Goal: Task Accomplishment & Management: Use online tool/utility

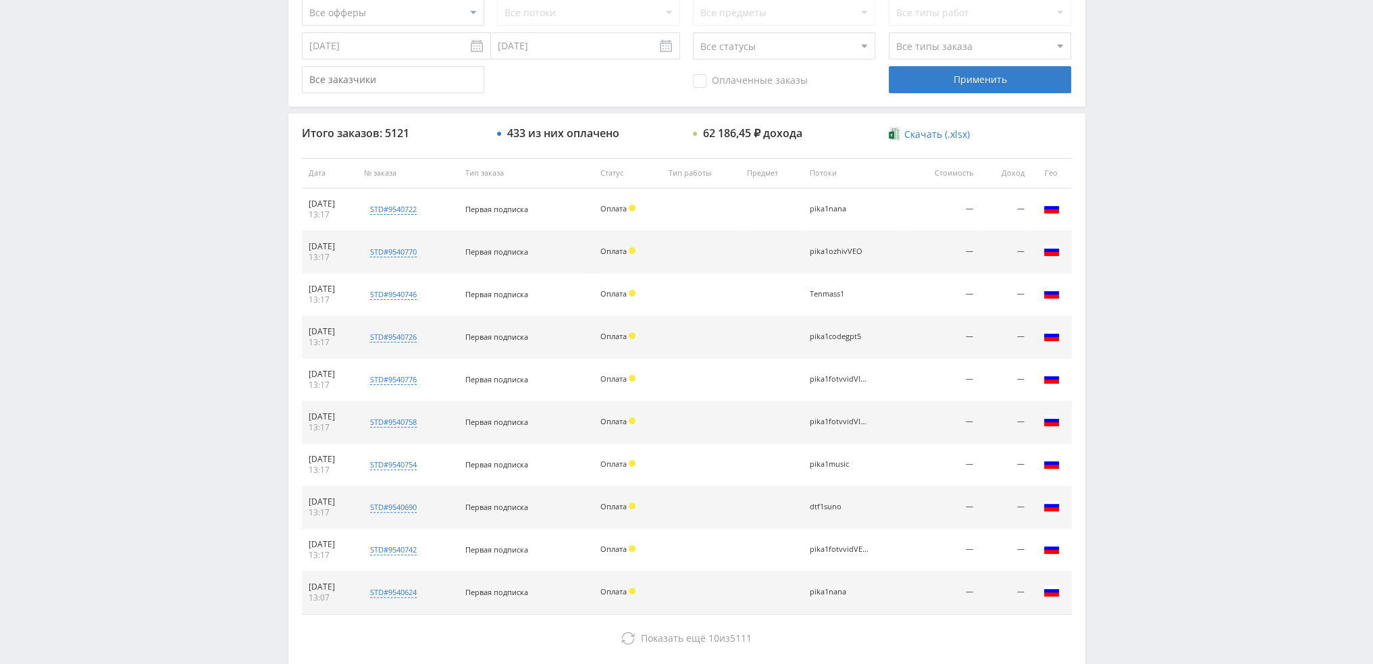
scroll to position [405, 0]
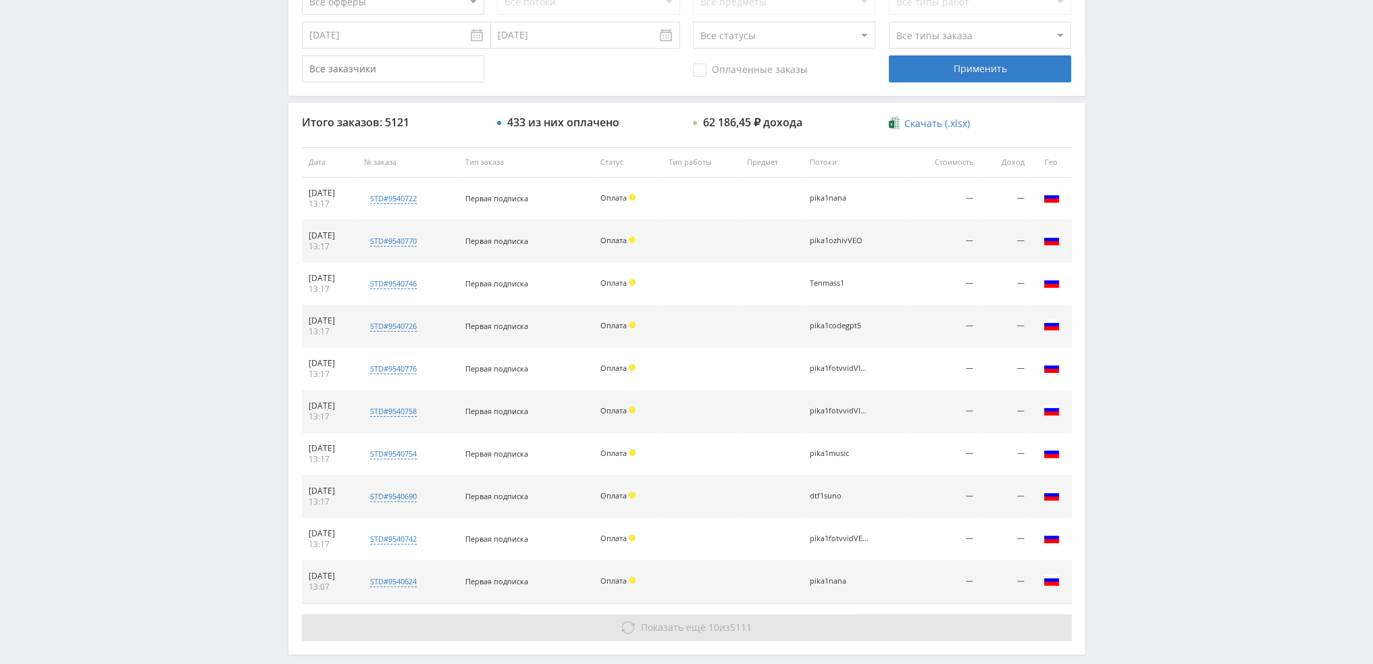
click at [692, 627] on span "Показать ещё" at bounding box center [673, 626] width 65 height 13
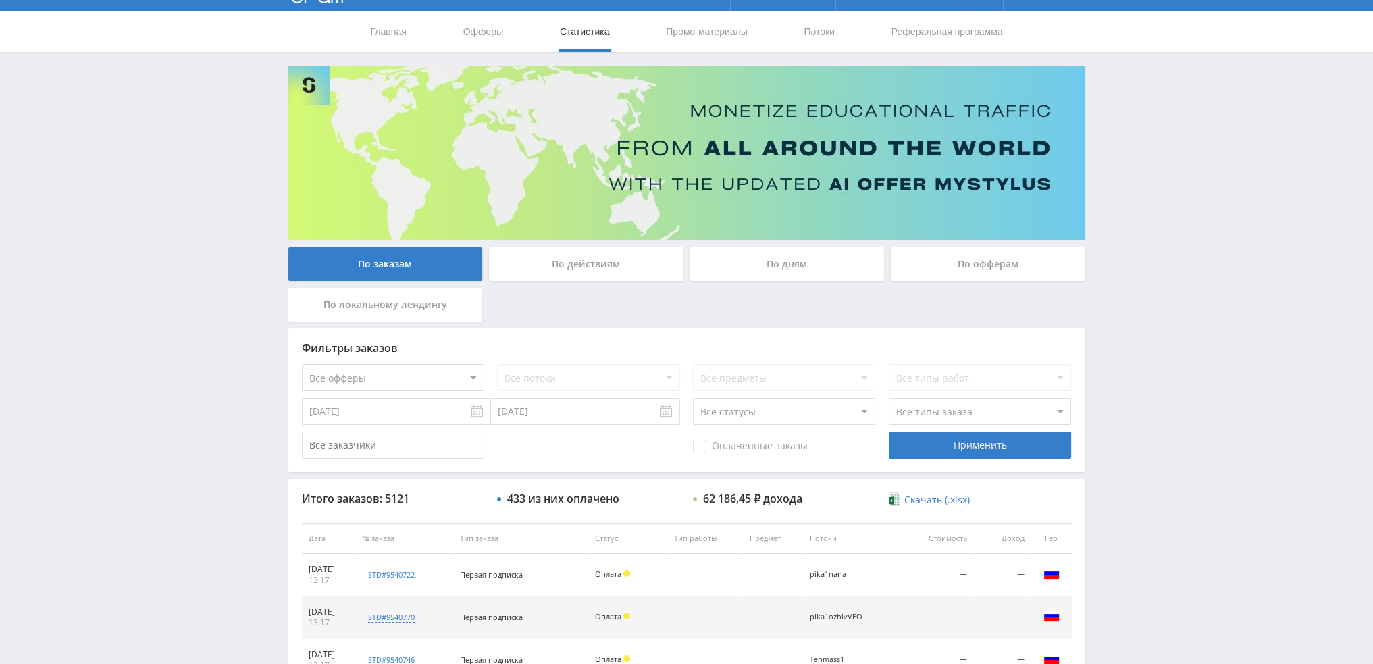
scroll to position [14, 0]
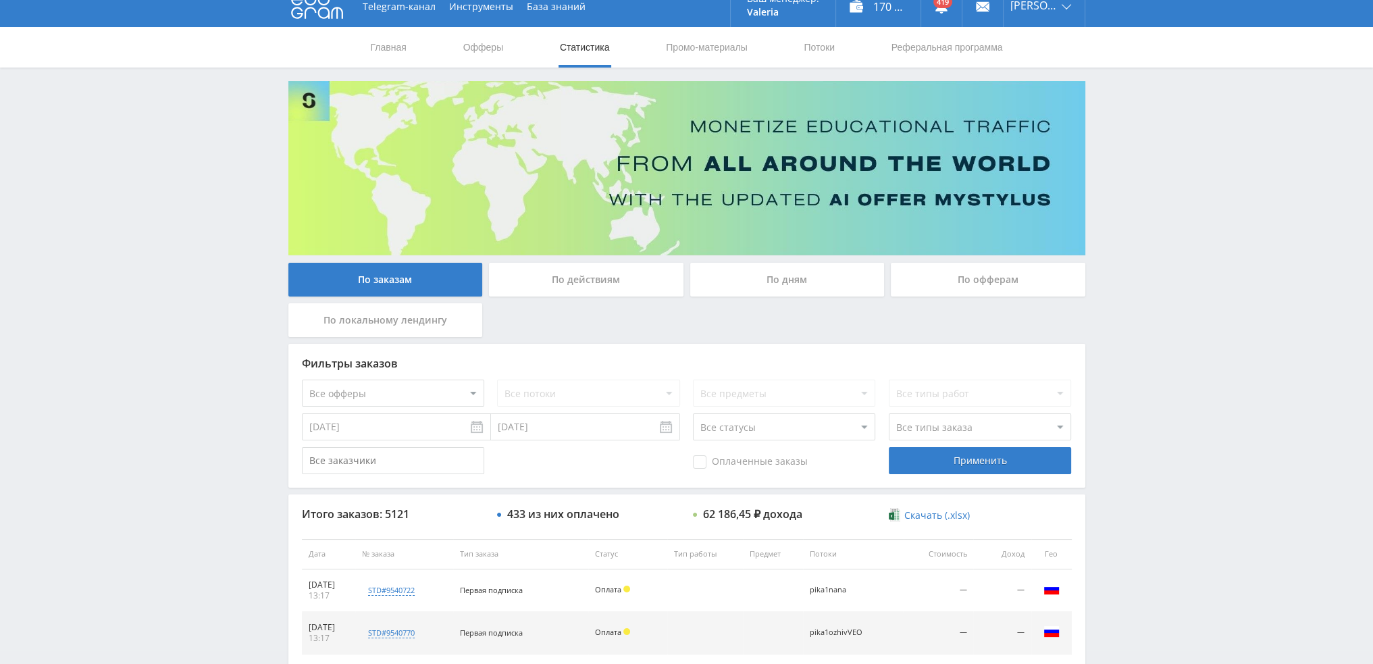
click at [775, 290] on div "По дням" at bounding box center [787, 280] width 194 height 34
click at [0, 0] on input "По дням" at bounding box center [0, 0] width 0 height 0
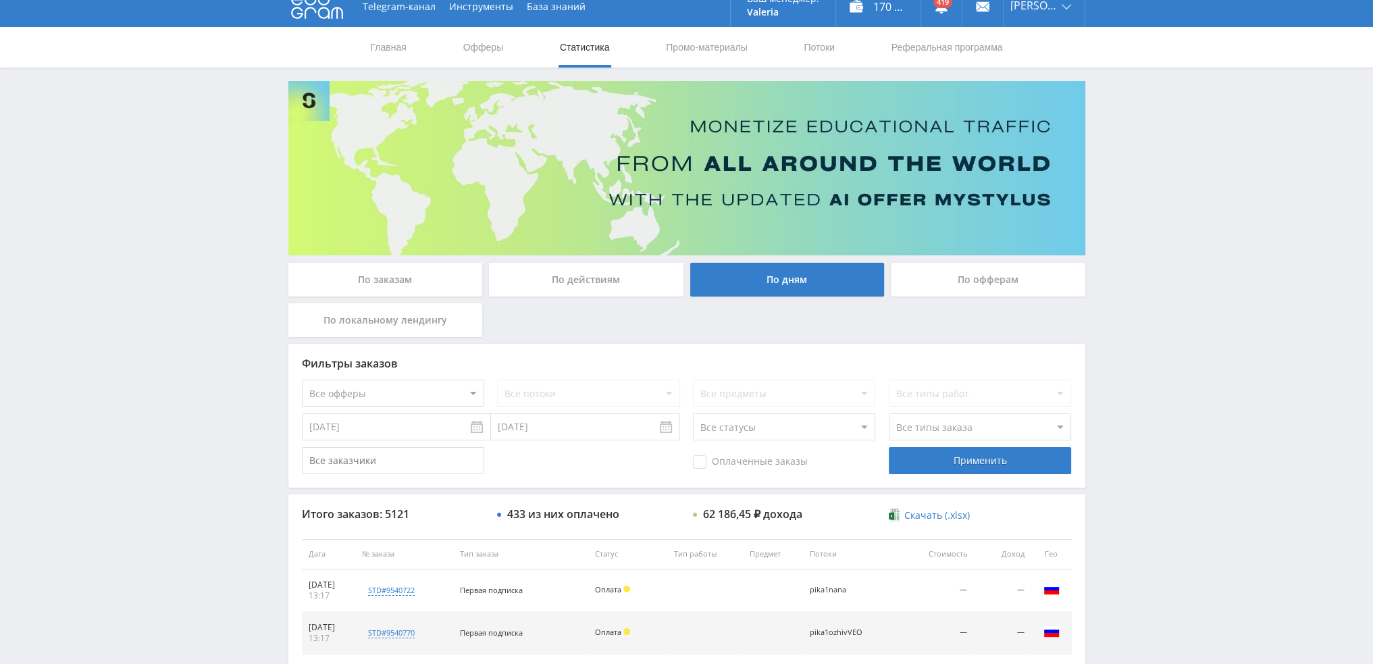
scroll to position [0, 0]
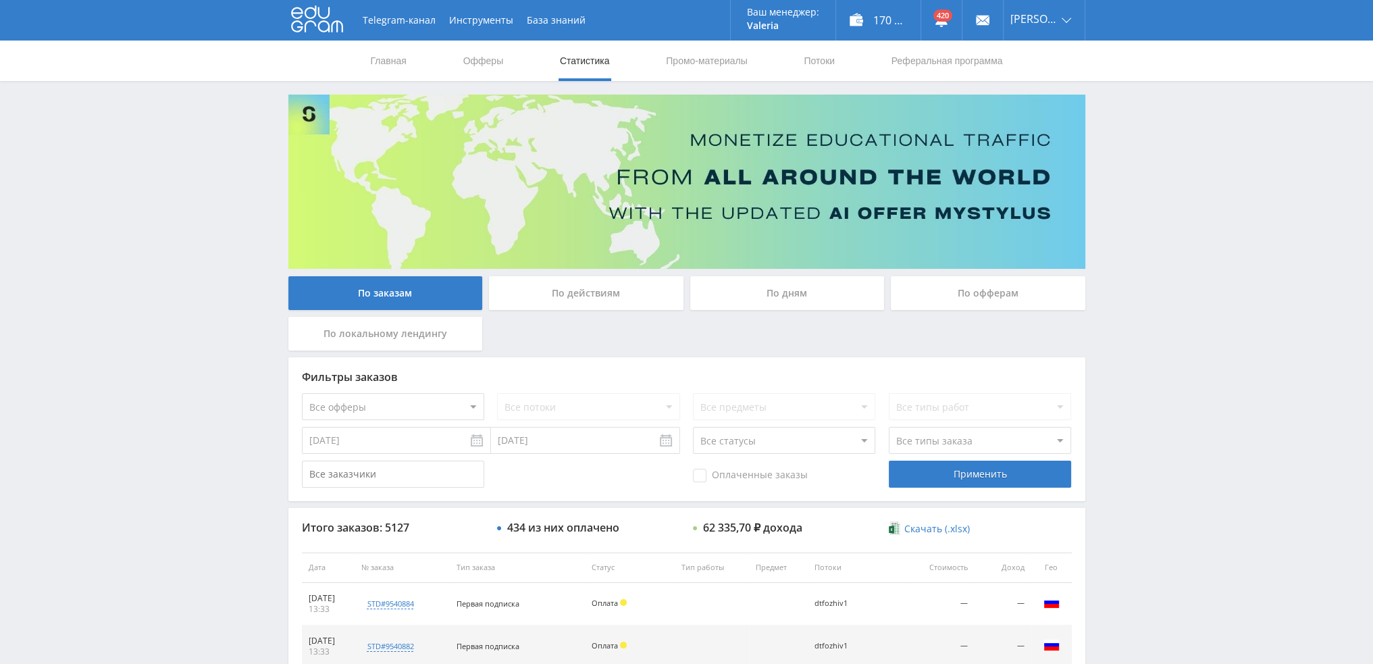
click at [803, 293] on div "По дням" at bounding box center [787, 293] width 194 height 34
click at [0, 0] on input "По дням" at bounding box center [0, 0] width 0 height 0
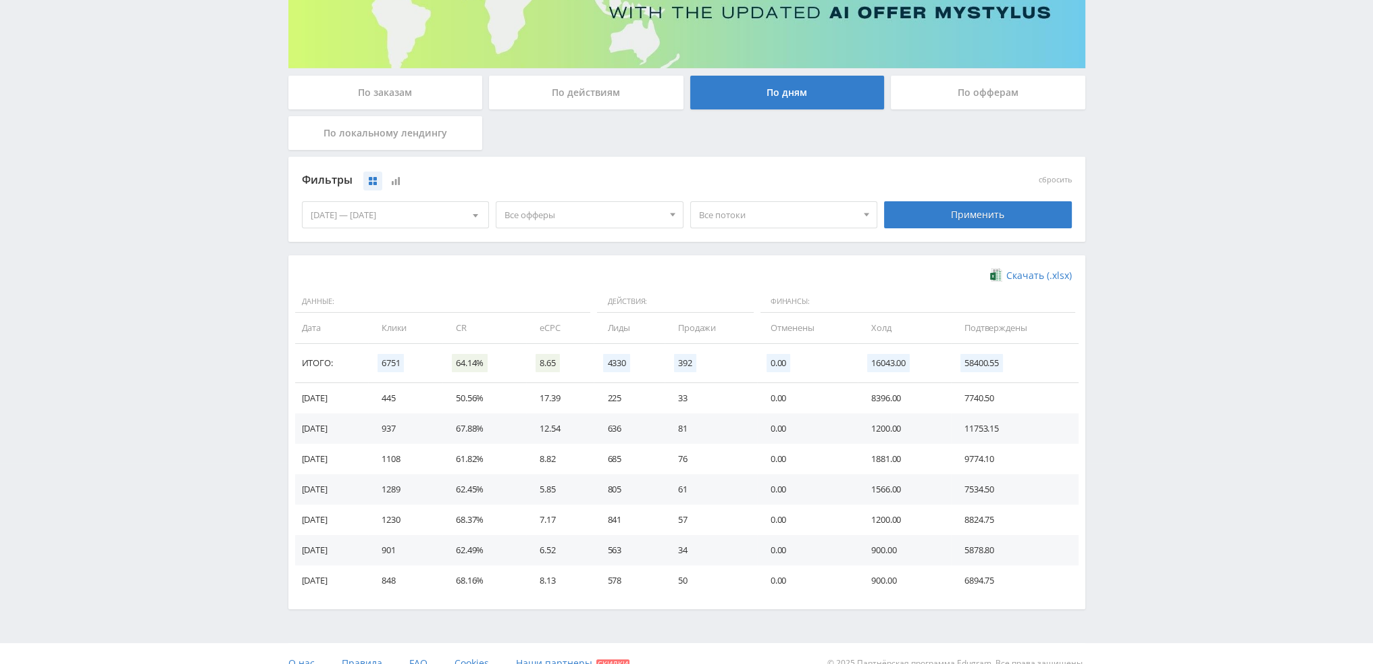
scroll to position [203, 0]
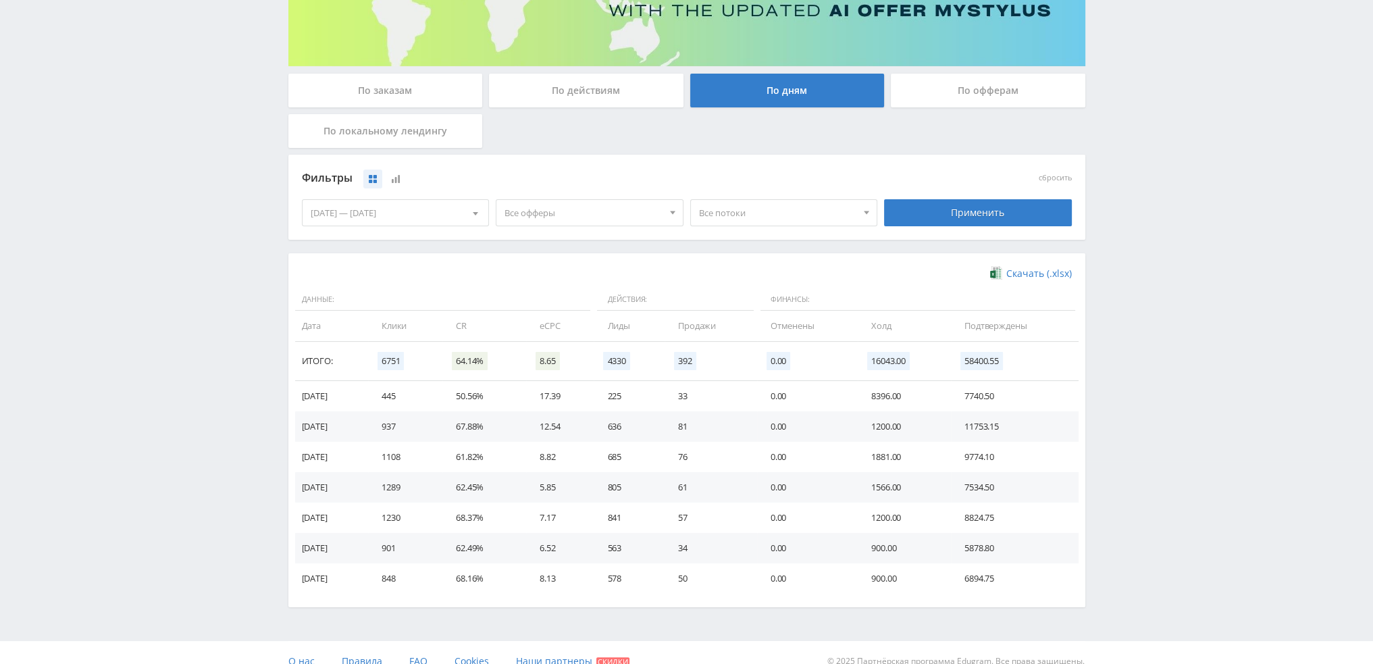
click at [579, 223] on span "Все офферы" at bounding box center [583, 213] width 158 height 26
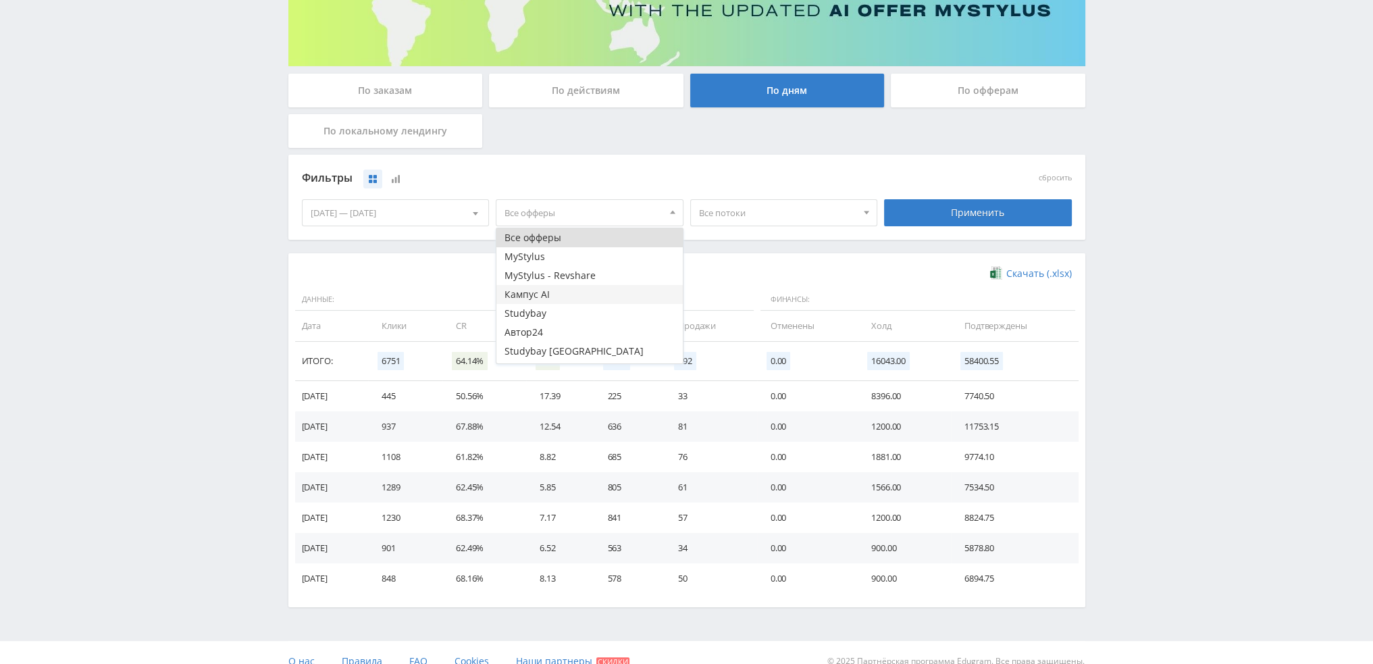
click at [527, 294] on button "Кампус AI" at bounding box center [589, 294] width 186 height 19
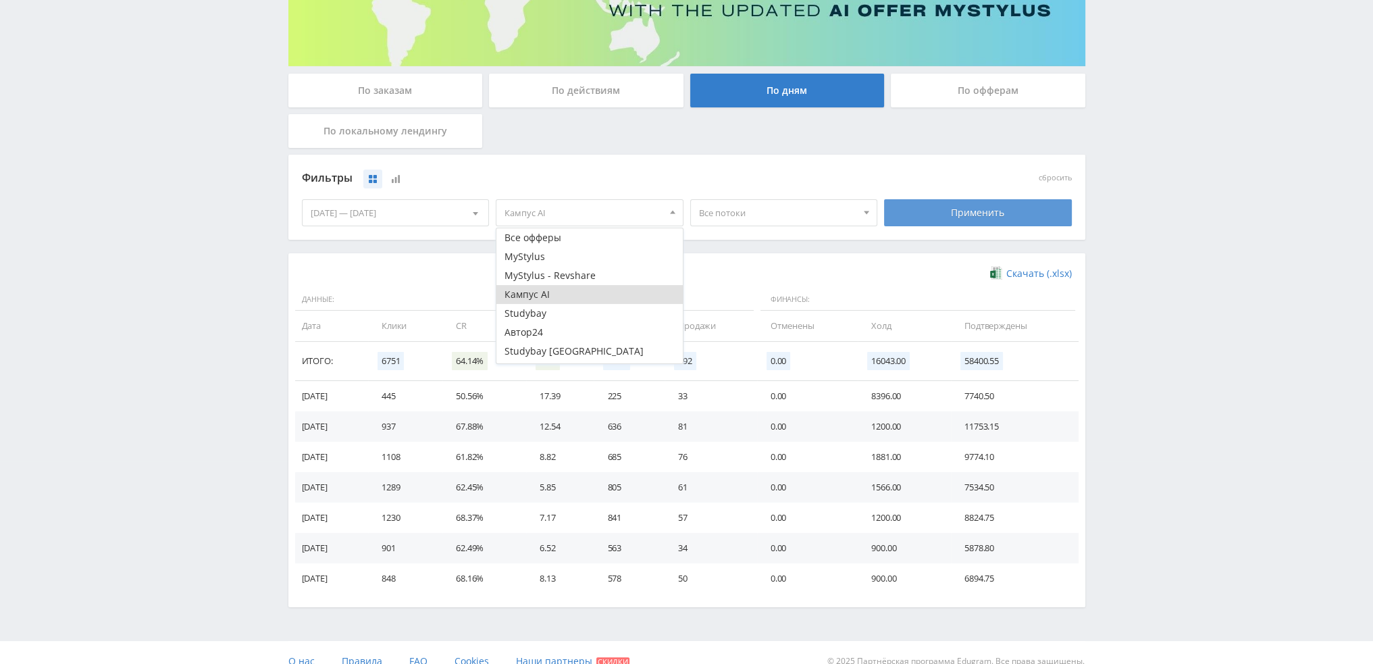
click at [957, 207] on div "Применить" at bounding box center [978, 212] width 188 height 27
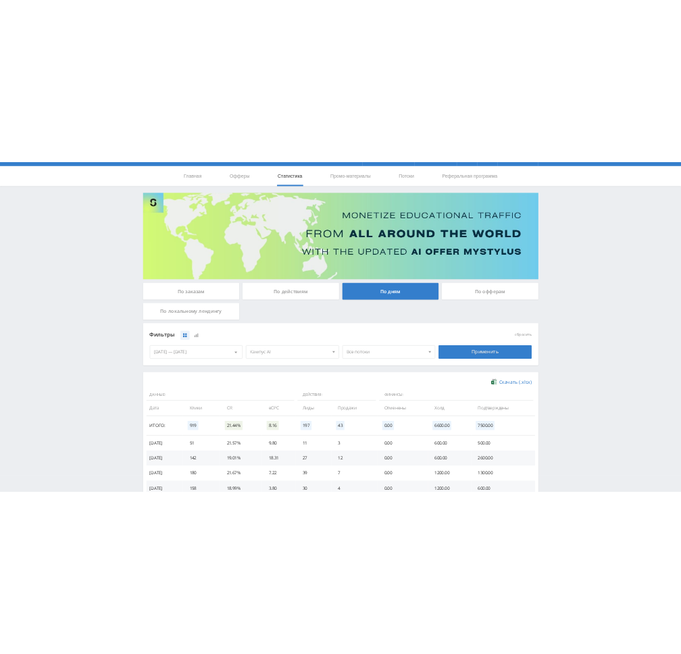
scroll to position [0, 0]
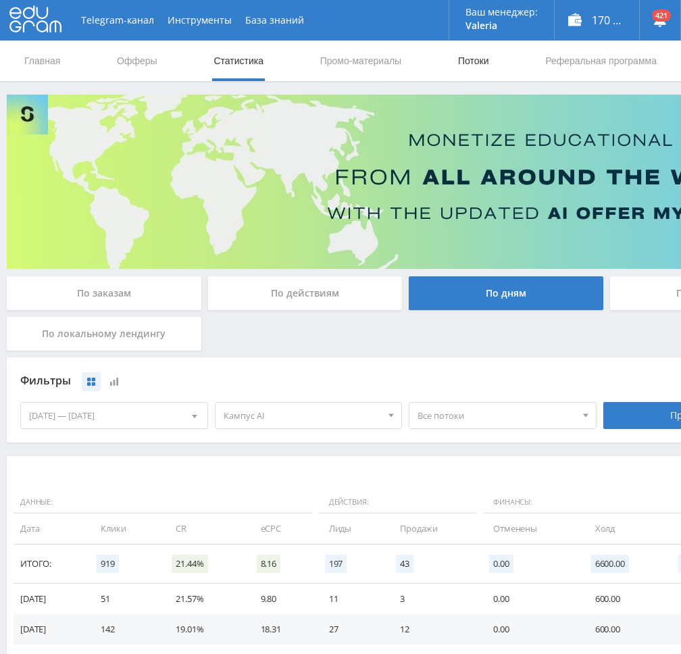
click at [474, 65] on link "Потоки" at bounding box center [473, 61] width 34 height 41
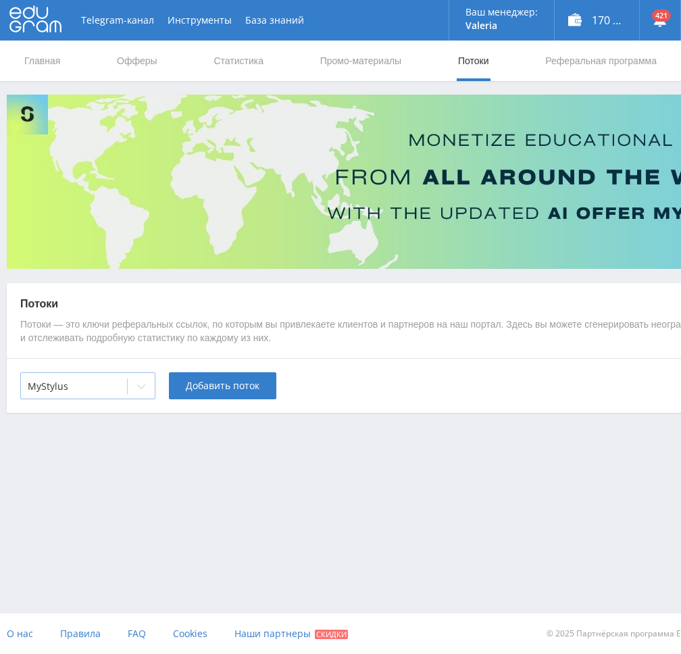
click at [118, 391] on div at bounding box center [74, 386] width 92 height 14
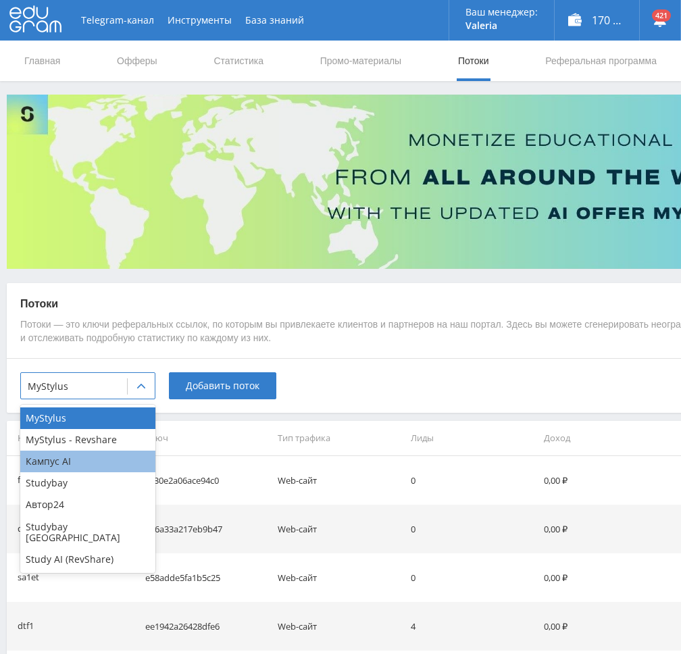
click at [73, 462] on div "Кампус AI" at bounding box center [87, 461] width 135 height 22
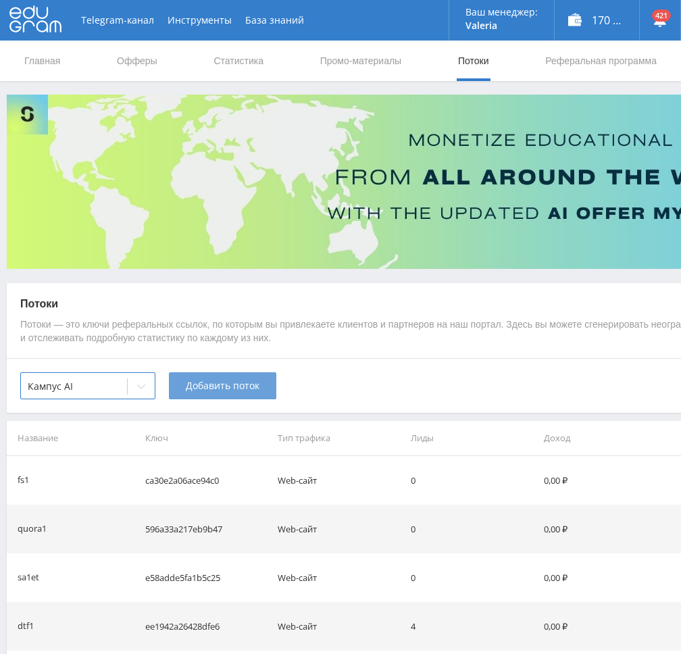
click at [219, 388] on span "Добавить поток" at bounding box center [223, 385] width 74 height 11
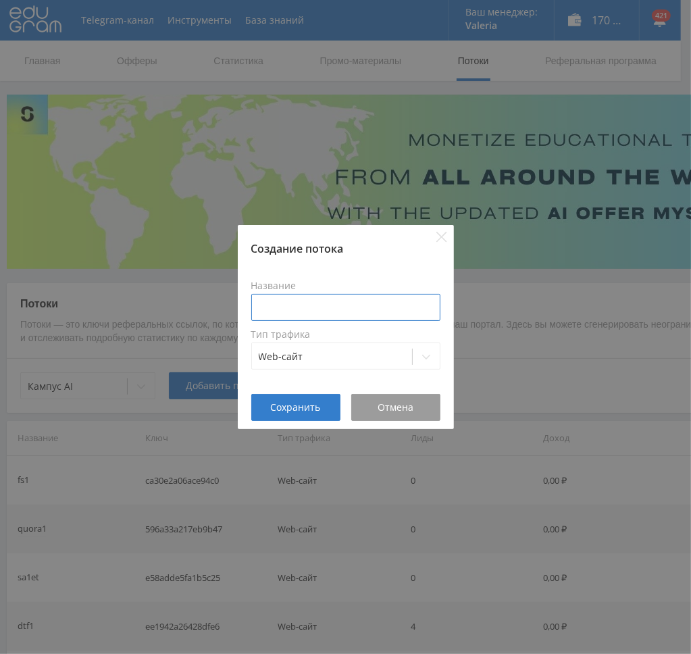
click at [302, 313] on input at bounding box center [345, 307] width 189 height 27
type input "workprez1"
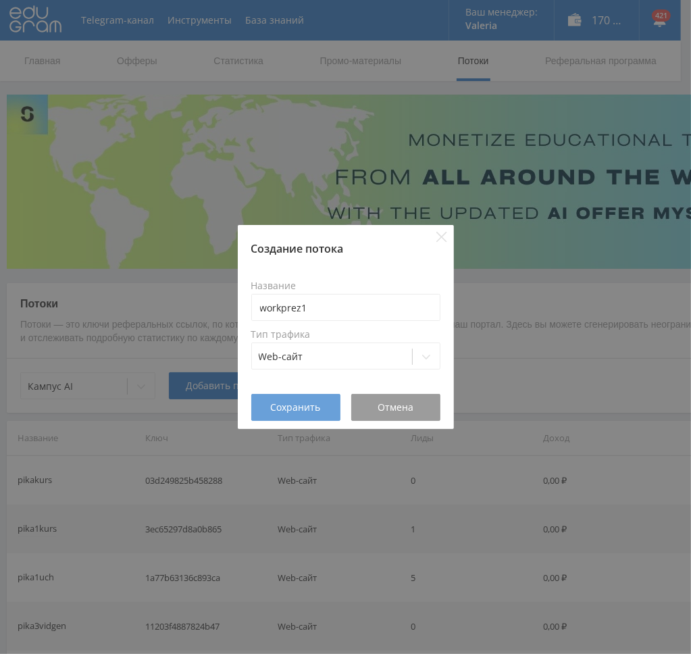
click at [290, 409] on span "Сохранить" at bounding box center [296, 407] width 50 height 11
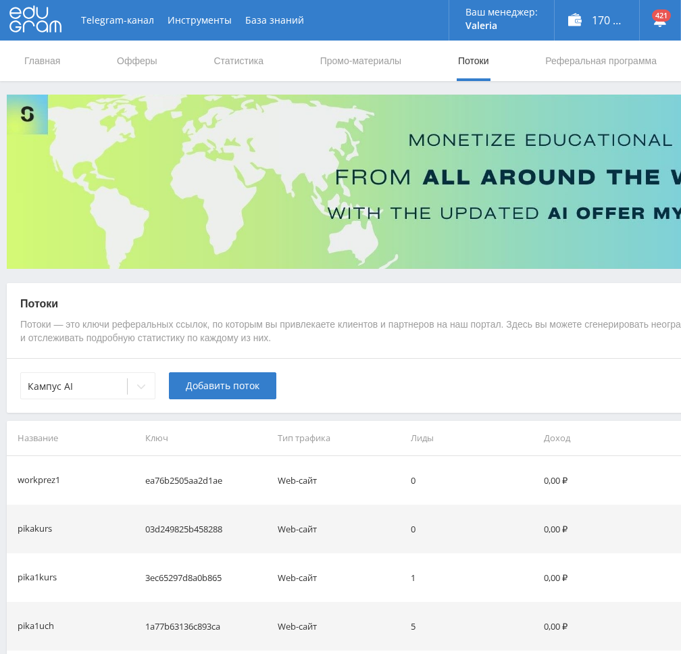
click at [138, 388] on icon at bounding box center [141, 386] width 11 height 11
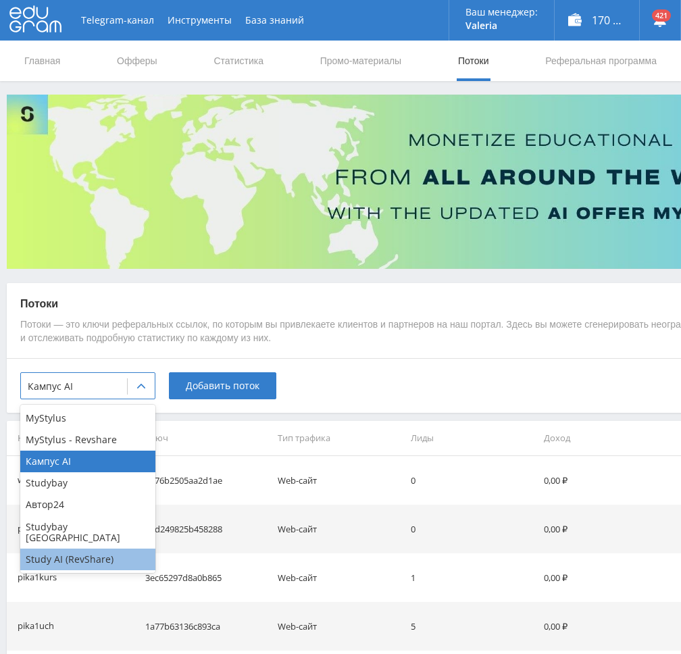
click at [78, 548] on div "Study AI (RevShare)" at bounding box center [87, 559] width 135 height 22
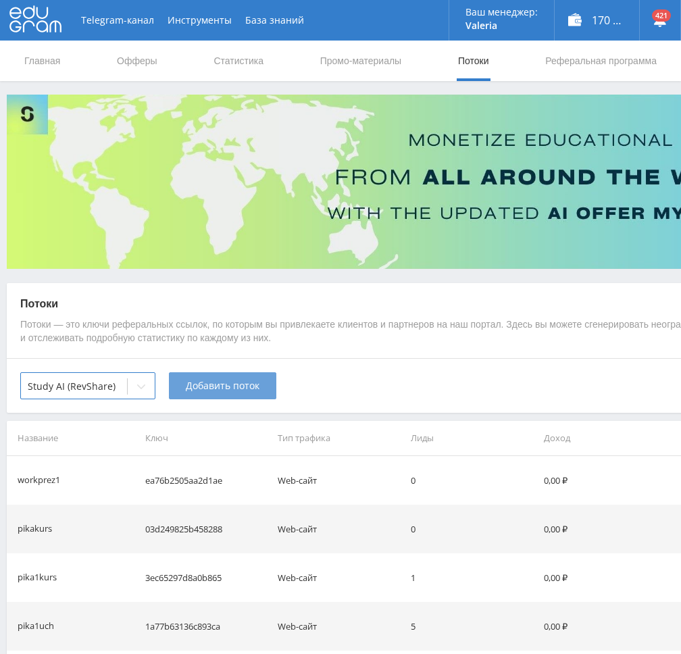
click at [217, 388] on span "Добавить поток" at bounding box center [223, 385] width 74 height 11
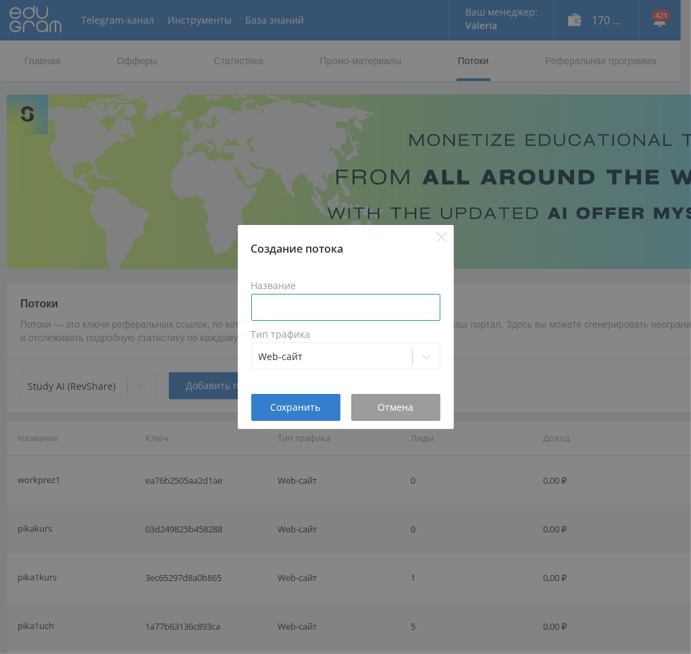
click at [347, 310] on input at bounding box center [345, 307] width 189 height 27
type input "workprez1"
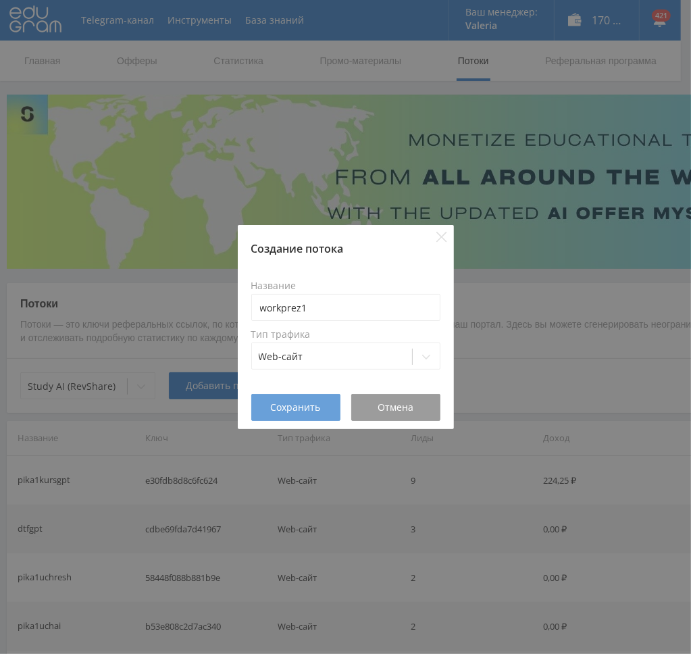
click at [284, 402] on span "Сохранить" at bounding box center [296, 407] width 50 height 11
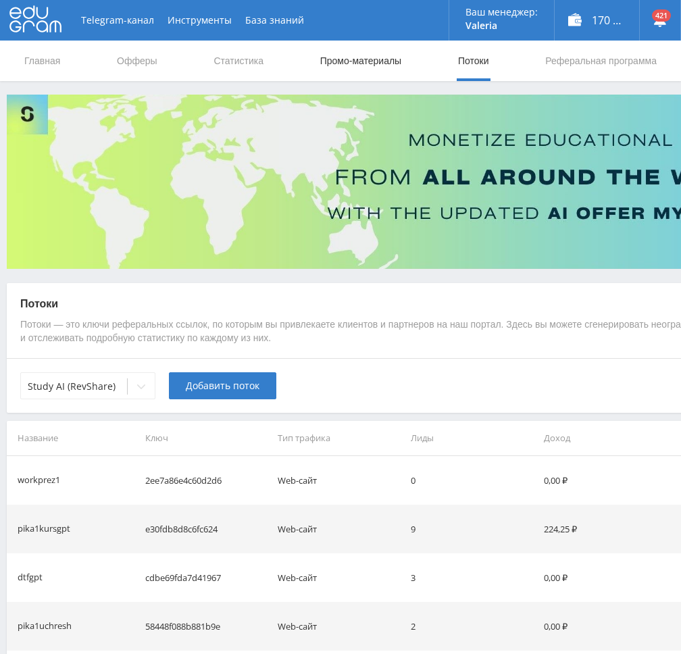
click at [373, 59] on link "Промо-материалы" at bounding box center [361, 61] width 84 height 41
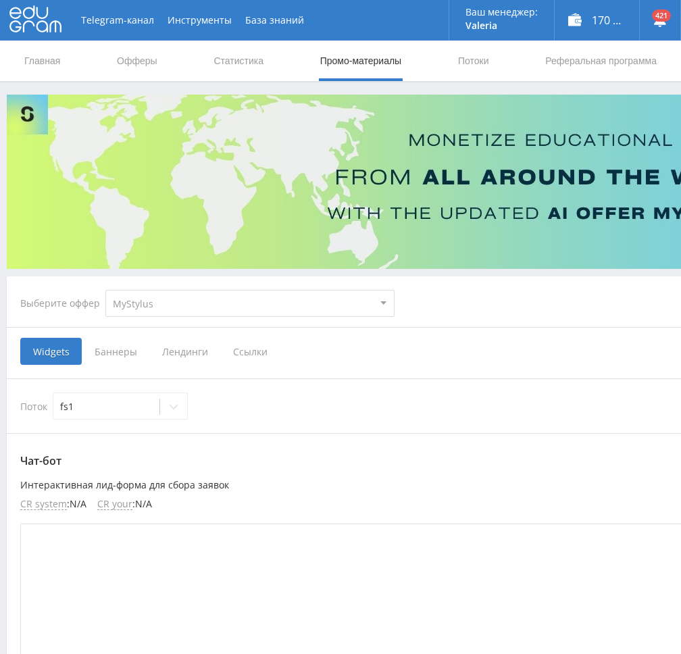
click at [255, 352] on span "Ссылки" at bounding box center [250, 351] width 60 height 27
click at [0, 0] on input "Ссылки" at bounding box center [0, 0] width 0 height 0
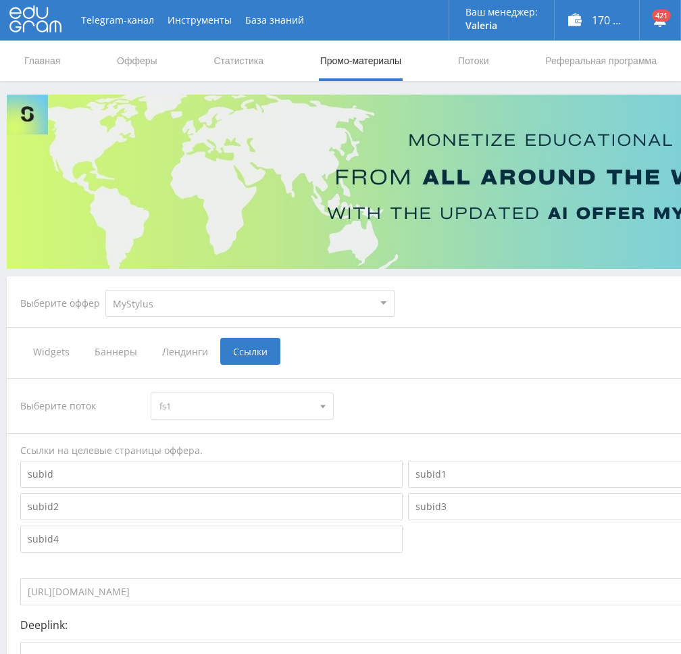
click at [185, 300] on select "MyStylus MyStylus - Revshare Кампус AI Studybay Автор24 Studybay [GEOGRAPHIC_DA…" at bounding box center [249, 303] width 289 height 27
select select "340"
click at [105, 290] on select "MyStylus MyStylus - Revshare Кампус AI Studybay Автор24 Studybay [GEOGRAPHIC_DA…" at bounding box center [249, 303] width 289 height 27
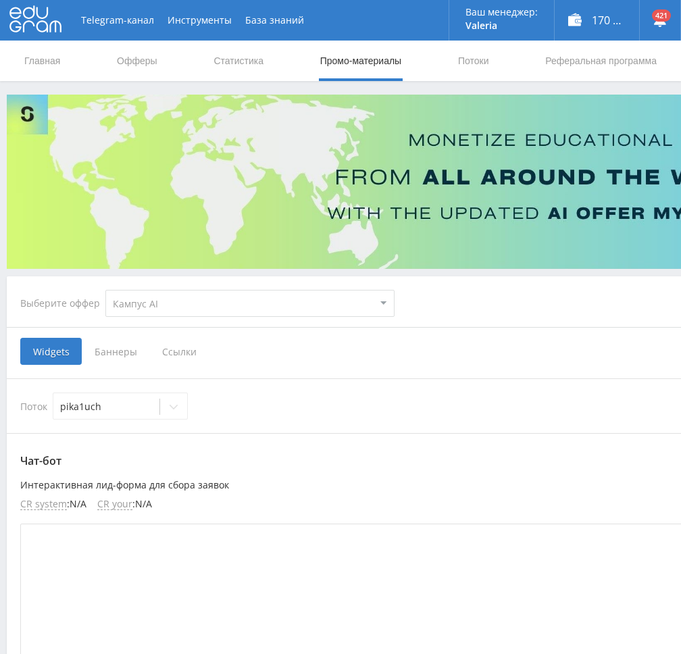
click at [193, 356] on span "Ссылки" at bounding box center [179, 351] width 60 height 27
click at [0, 0] on input "Ссылки" at bounding box center [0, 0] width 0 height 0
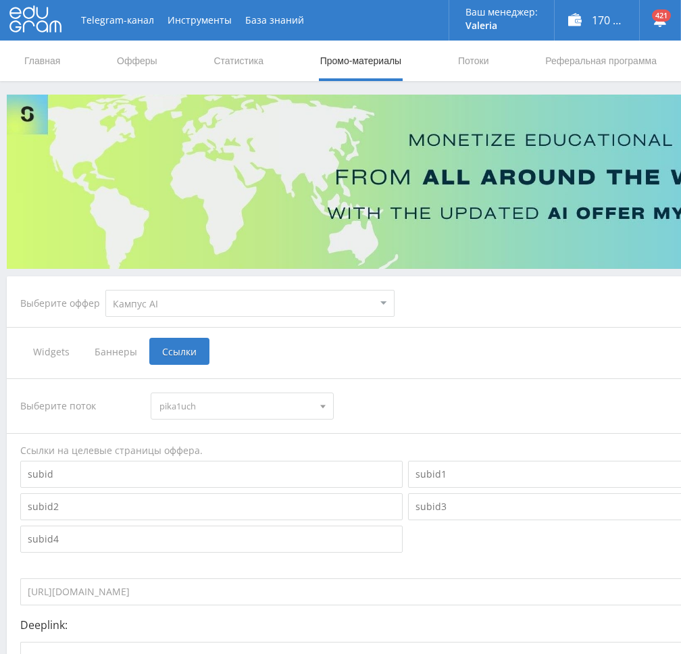
click at [211, 406] on span "pika1uch" at bounding box center [235, 406] width 153 height 26
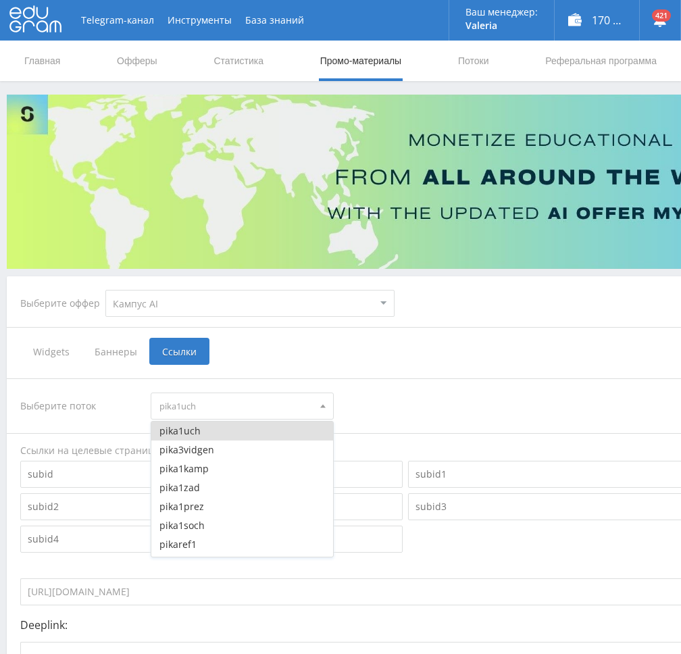
click at [375, 385] on div "Выберите поток pika1uch pika1uch pika3vidgen pika1kamp pika1zad pika1prez pika1…" at bounding box center [405, 540] width 770 height 325
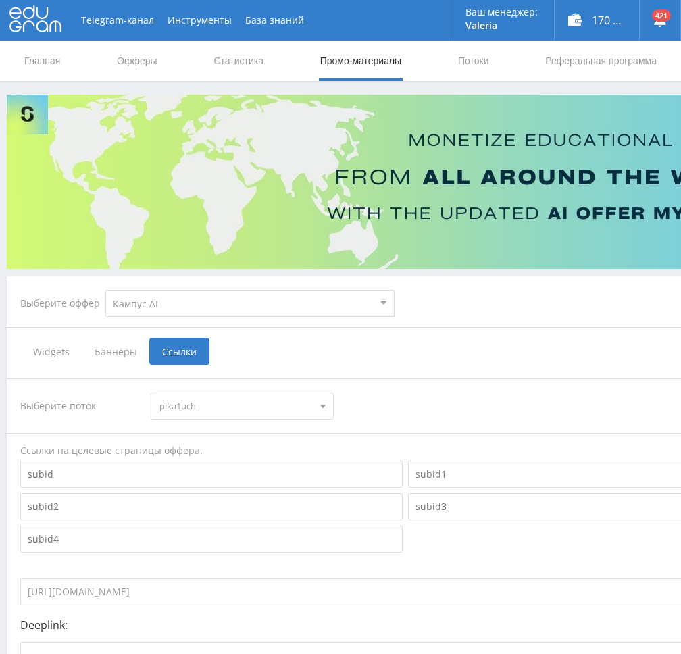
click at [268, 397] on span "pika1uch" at bounding box center [235, 406] width 153 height 26
click at [209, 534] on button "workprez1" at bounding box center [241, 536] width 181 height 19
click at [371, 406] on div "Выберите поток workprez1 pika1uch pika3vidgen pika1kamp pika1zad pika1prez pika…" at bounding box center [405, 405] width 770 height 27
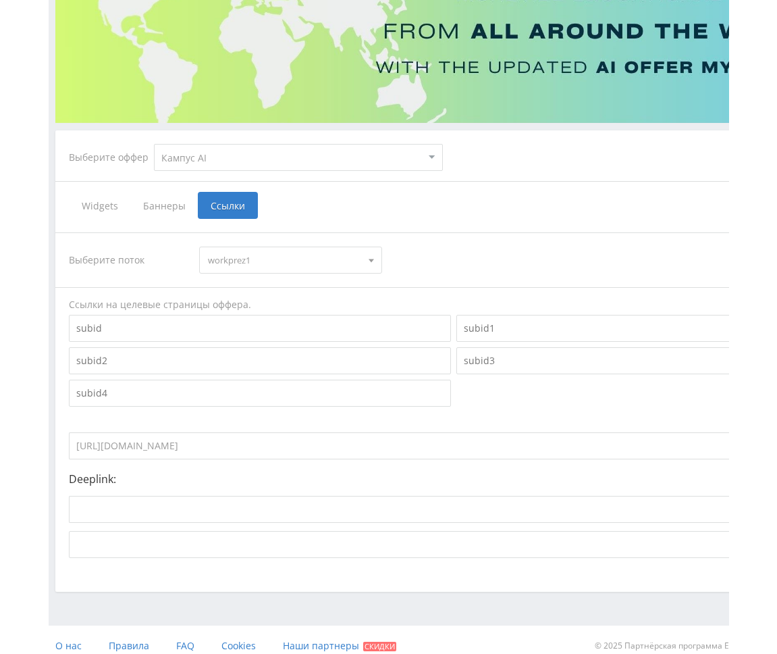
scroll to position [157, 0]
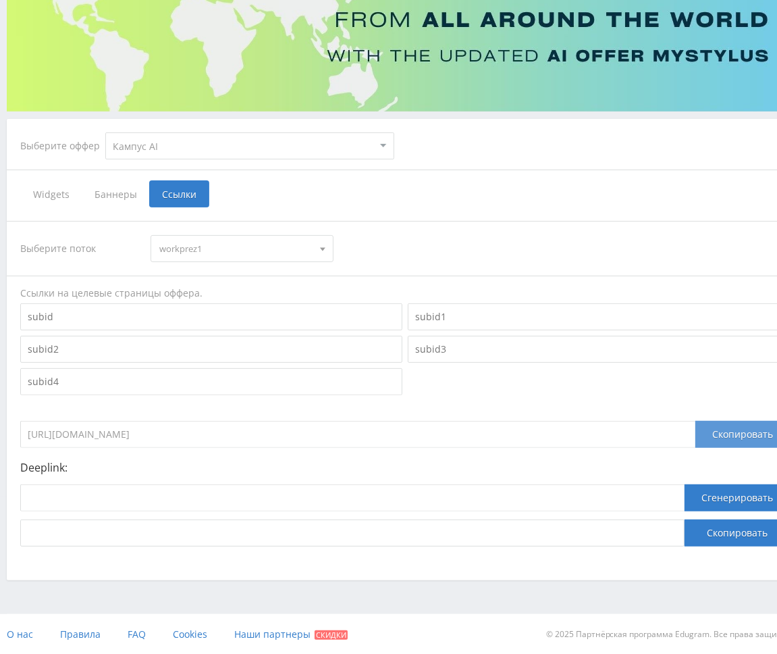
click at [729, 435] on div "Скопировать" at bounding box center [742, 434] width 95 height 27
click at [182, 144] on select "MyStylus MyStylus - Revshare Кампус AI Studybay Автор24 Studybay [GEOGRAPHIC_DA…" at bounding box center [249, 145] width 289 height 27
select select "376"
click at [105, 132] on select "MyStylus MyStylus - Revshare Кампус AI Studybay Автор24 Studybay [GEOGRAPHIC_DA…" at bounding box center [249, 145] width 289 height 27
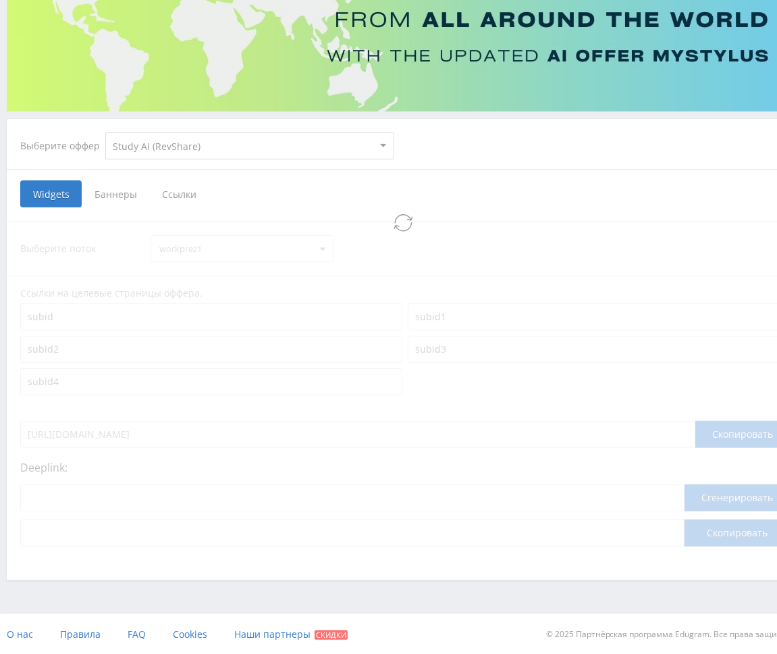
scroll to position [10, 0]
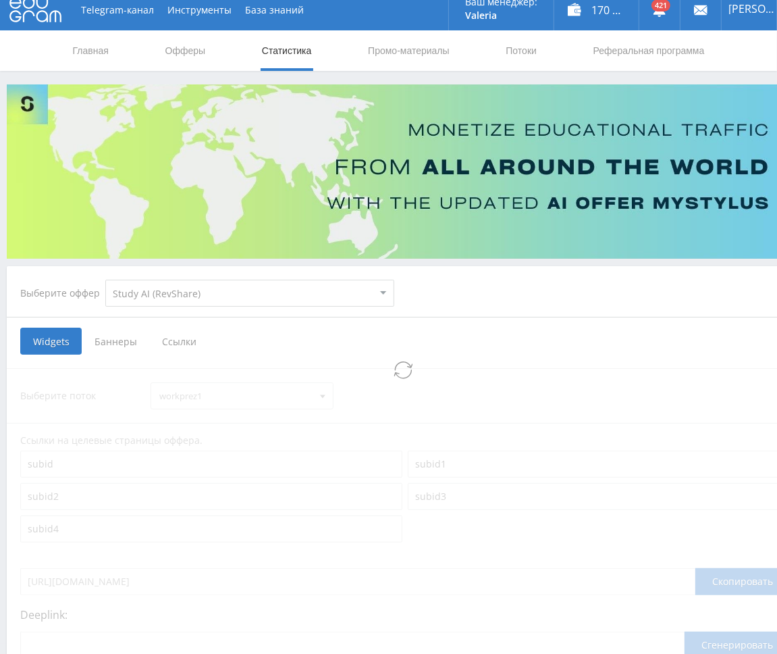
select select "376"
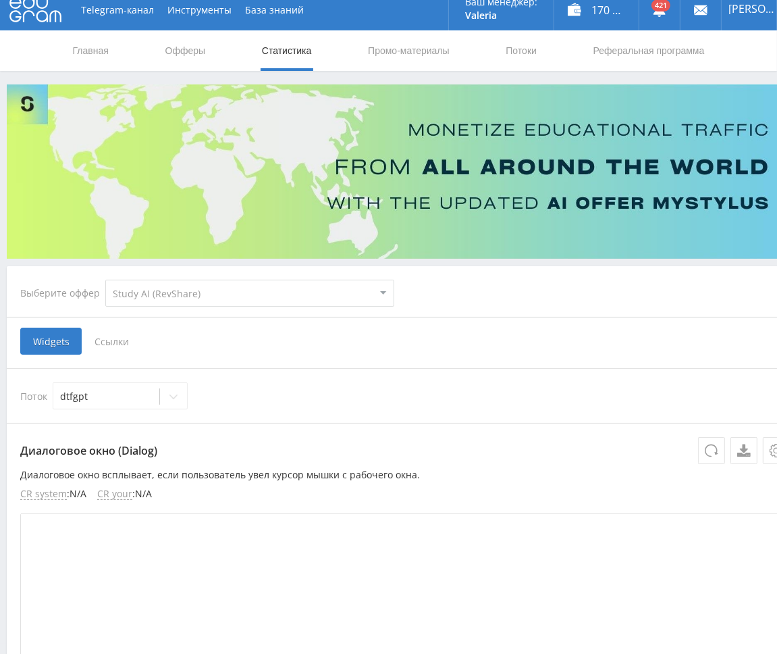
click at [111, 348] on span "Ссылки" at bounding box center [112, 340] width 60 height 27
click at [0, 0] on input "Ссылки" at bounding box center [0, 0] width 0 height 0
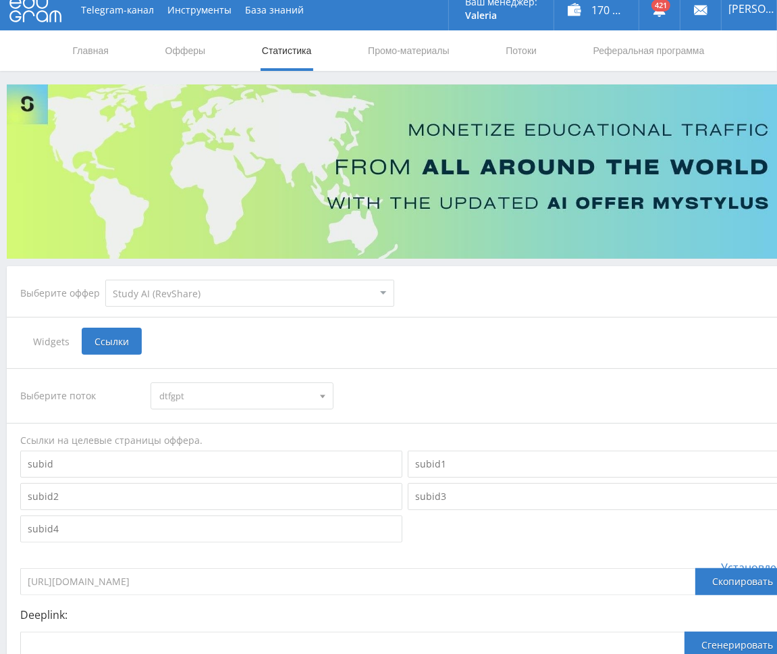
click at [216, 392] on span "dtfgpt" at bounding box center [235, 396] width 153 height 26
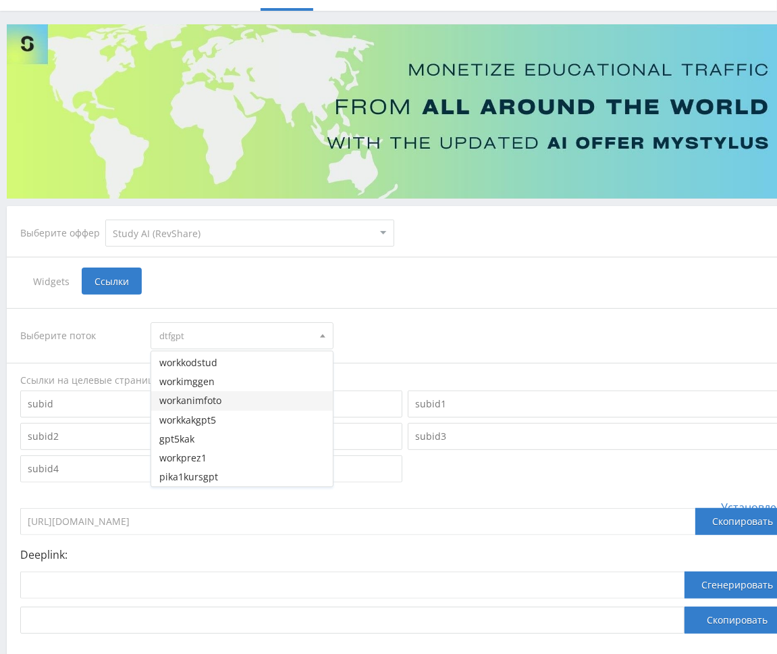
scroll to position [78, 0]
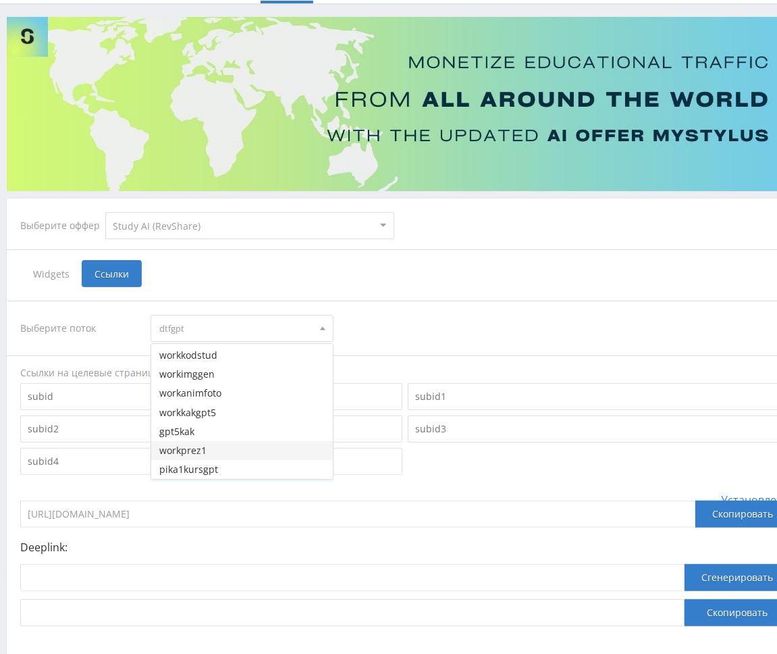
click at [240, 454] on button "workprez1" at bounding box center [241, 450] width 181 height 19
click at [232, 572] on input at bounding box center [352, 577] width 664 height 27
paste input "[URL]"
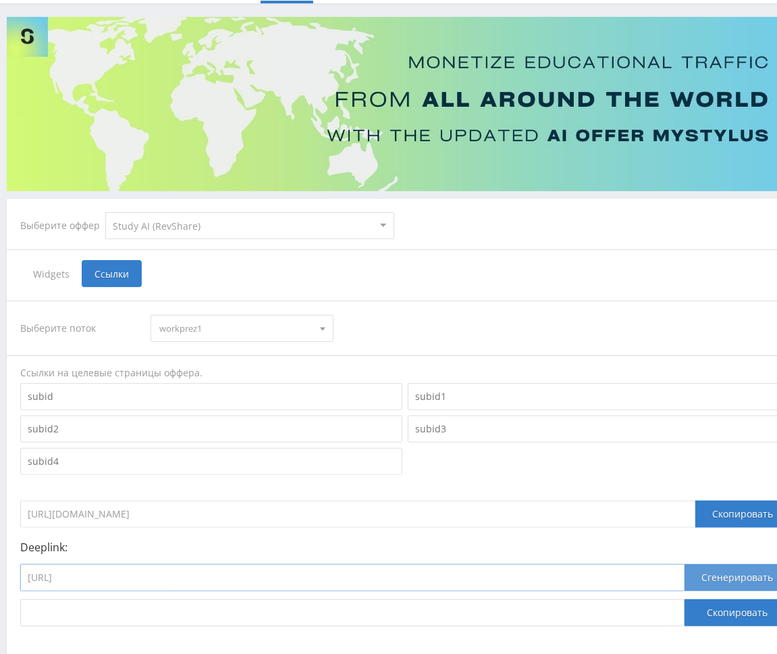
type input "[URL]"
click at [731, 578] on button "Сгенерировать" at bounding box center [737, 577] width 105 height 27
click at [728, 615] on button "Скопировать" at bounding box center [737, 612] width 105 height 27
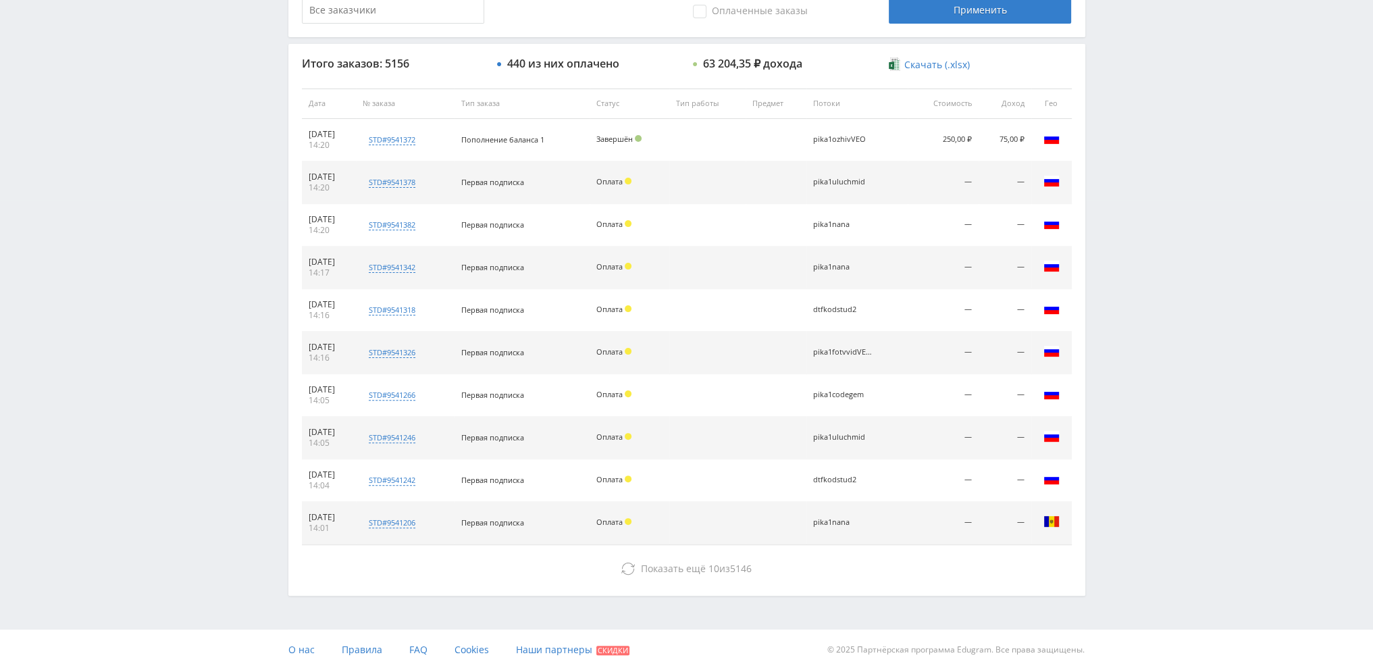
scroll to position [467, 0]
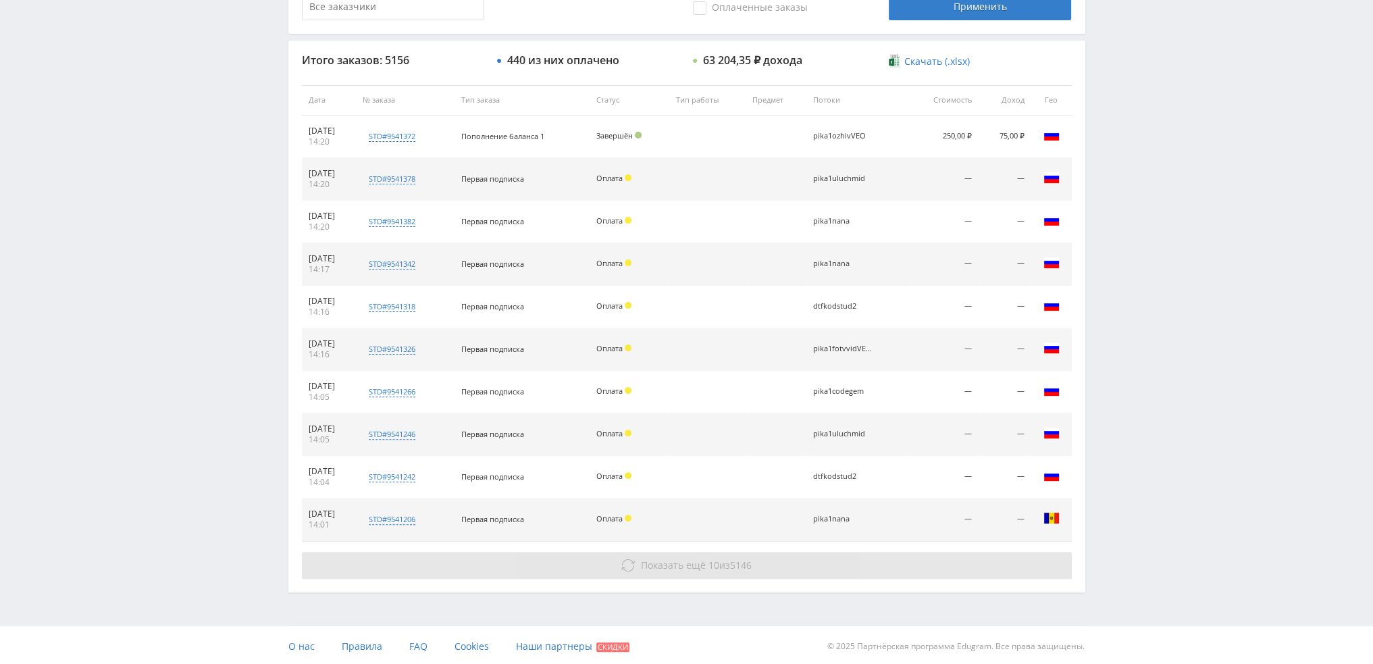
click at [624, 553] on button "Показать ещё 10 из 5146" at bounding box center [687, 565] width 770 height 27
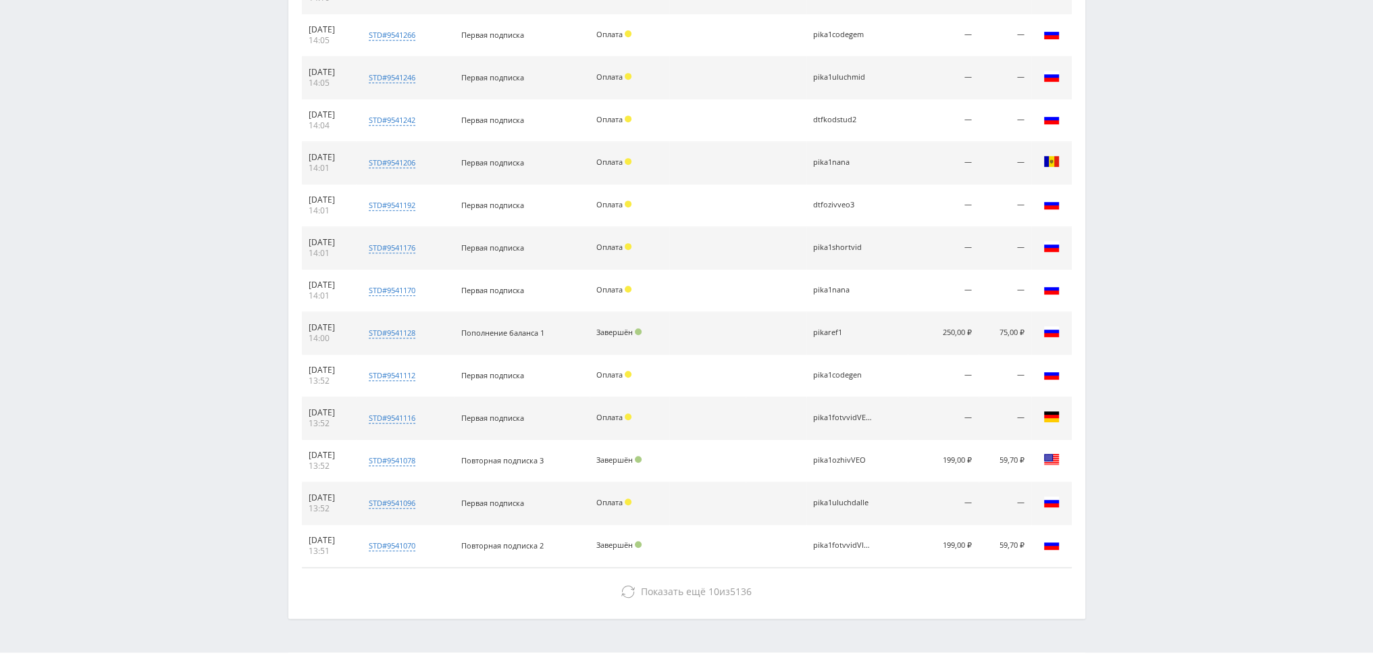
scroll to position [849, 0]
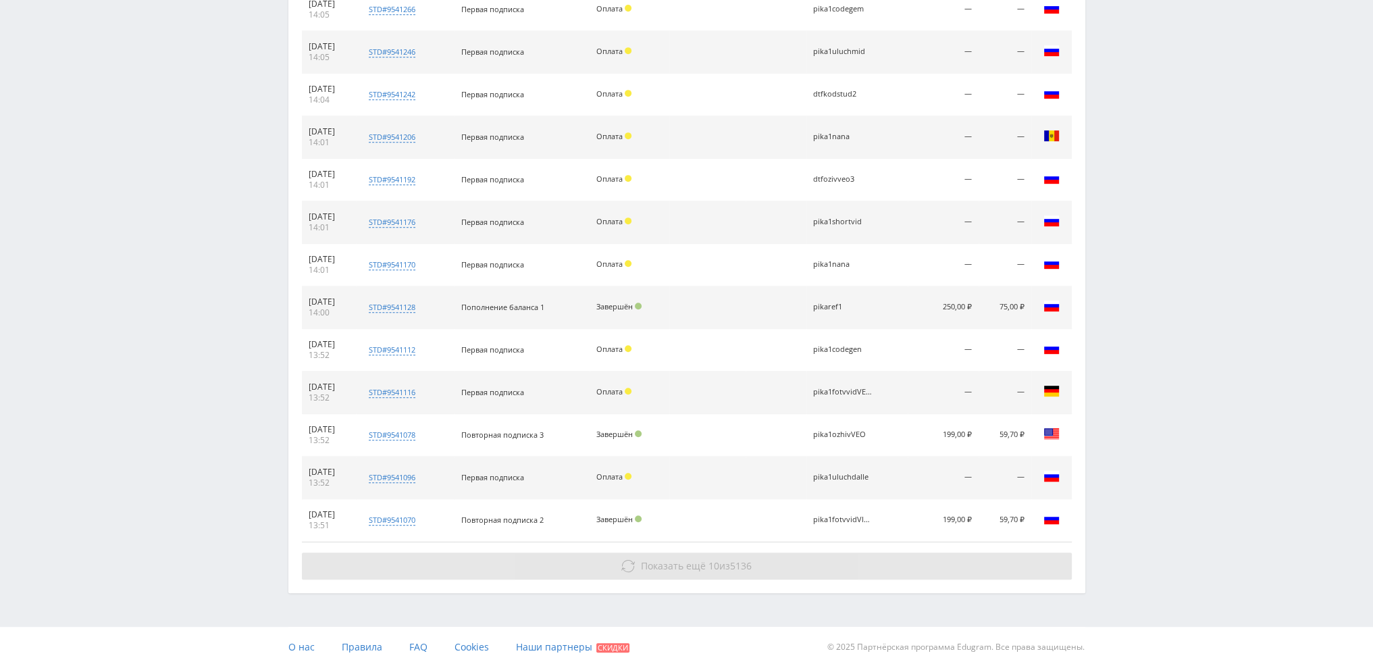
click at [644, 552] on button "Показать ещё 10 из 5136" at bounding box center [687, 565] width 770 height 27
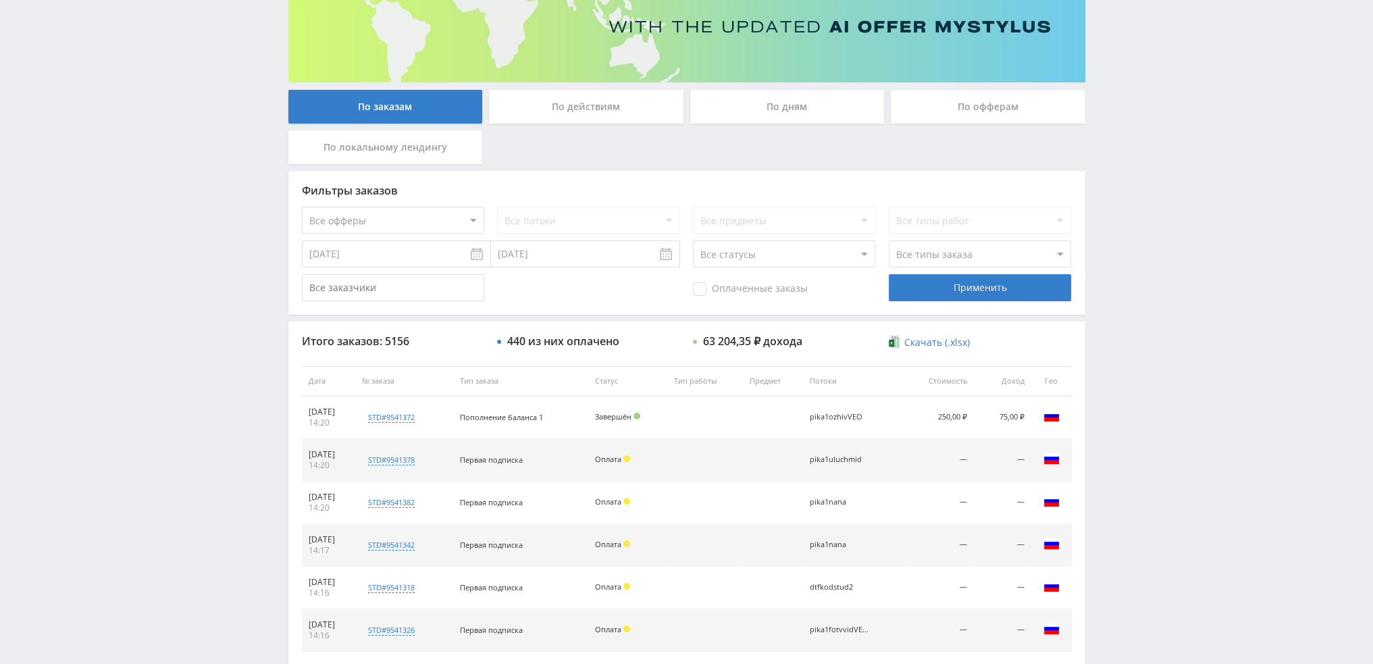
scroll to position [0, 0]
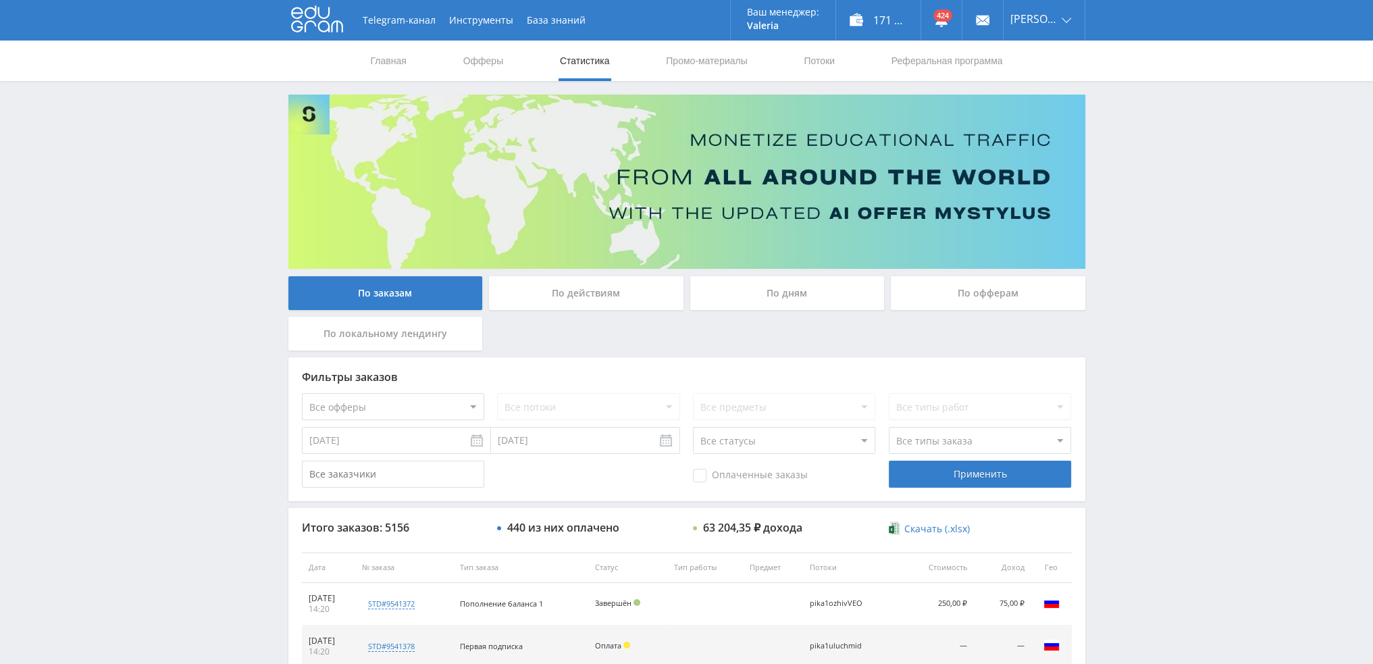
click at [777, 303] on div "По дням" at bounding box center [787, 293] width 194 height 34
click at [0, 0] on input "По дням" at bounding box center [0, 0] width 0 height 0
